Goal: Information Seeking & Learning: Learn about a topic

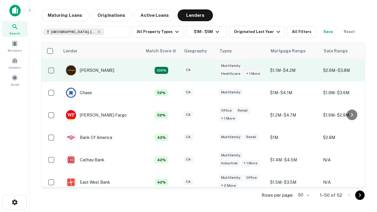
click at [209, 70] on div "CA" at bounding box center [197, 71] width 29 height 8
